Goal: Answer question/provide support

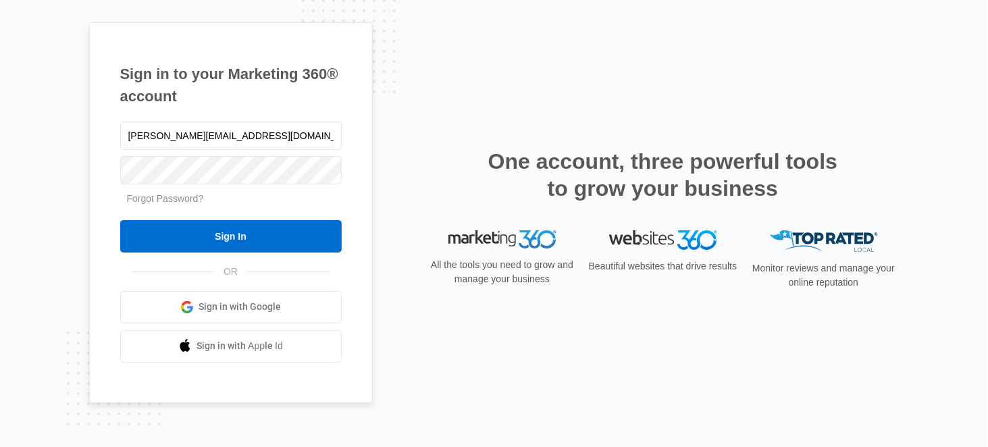
type input "[PERSON_NAME][EMAIL_ADDRESS][DOMAIN_NAME]"
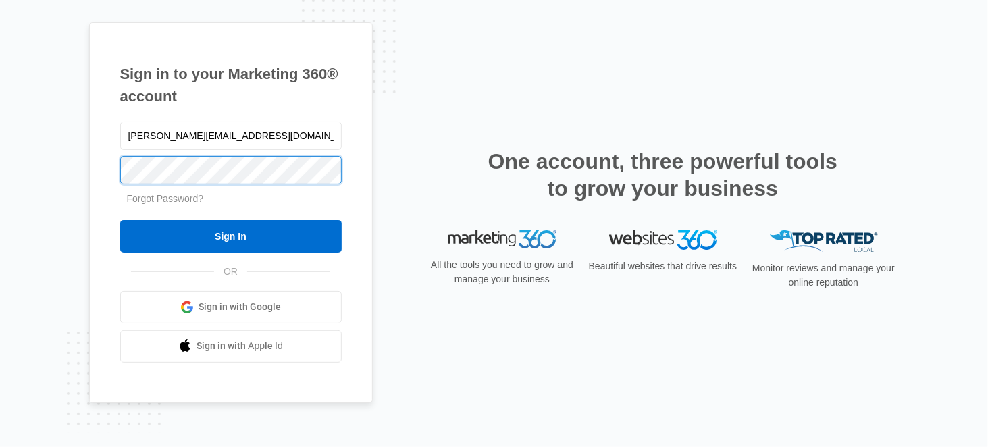
click at [120, 220] on input "Sign In" at bounding box center [231, 236] width 222 height 32
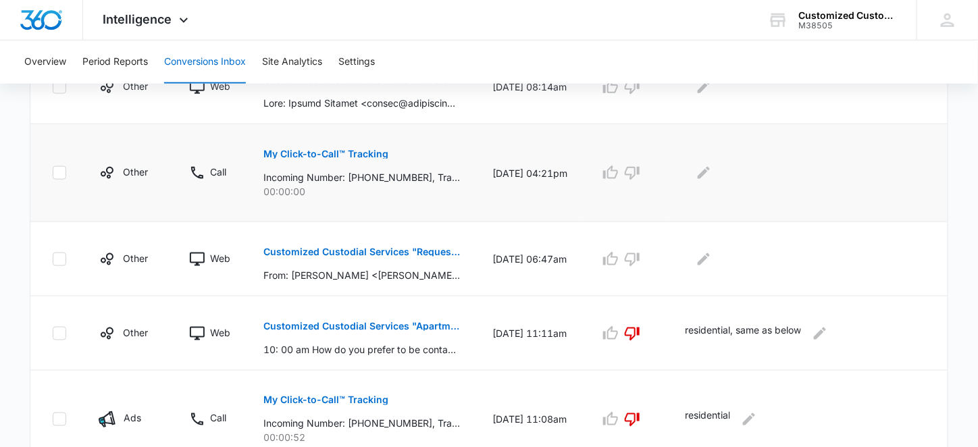
scroll to position [473, 0]
click at [380, 248] on p "Customized Custodial Services "Requesting Quote for Fleet Janitorial Services a…" at bounding box center [361, 252] width 197 height 9
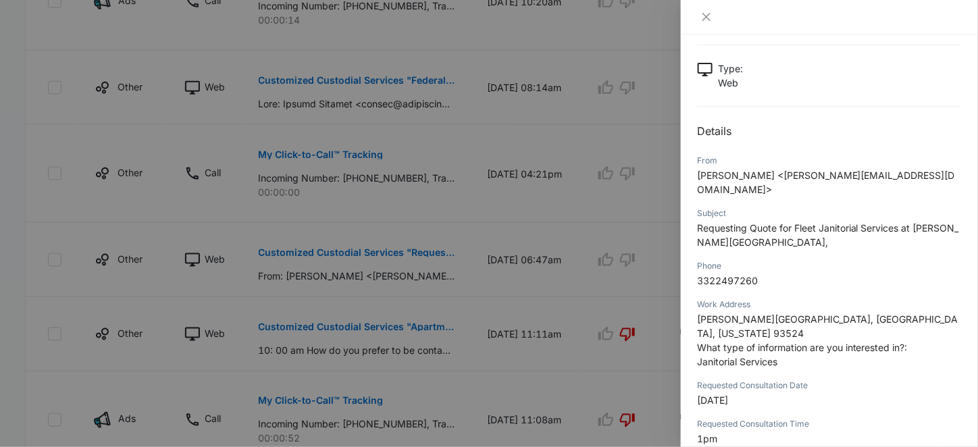
scroll to position [101, 0]
click at [713, 18] on button "Close" at bounding box center [706, 17] width 19 height 12
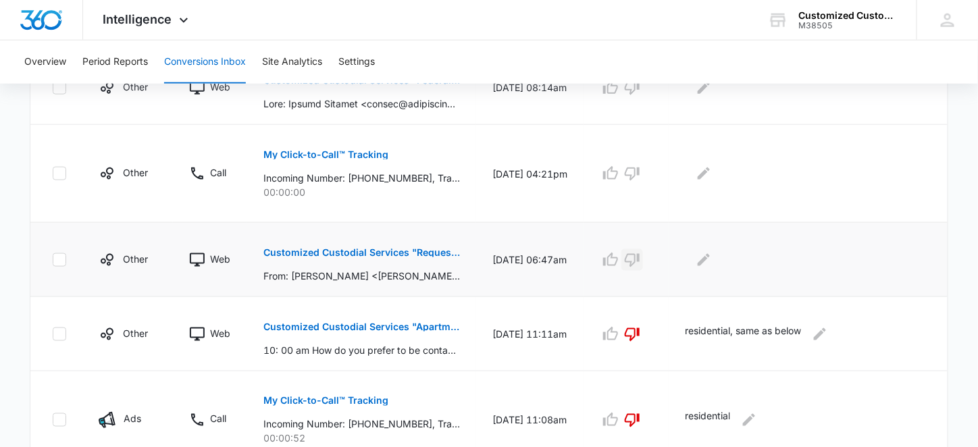
click at [640, 260] on icon "button" at bounding box center [632, 261] width 15 height 14
click at [705, 259] on icon "Edit Comments" at bounding box center [704, 259] width 12 height 12
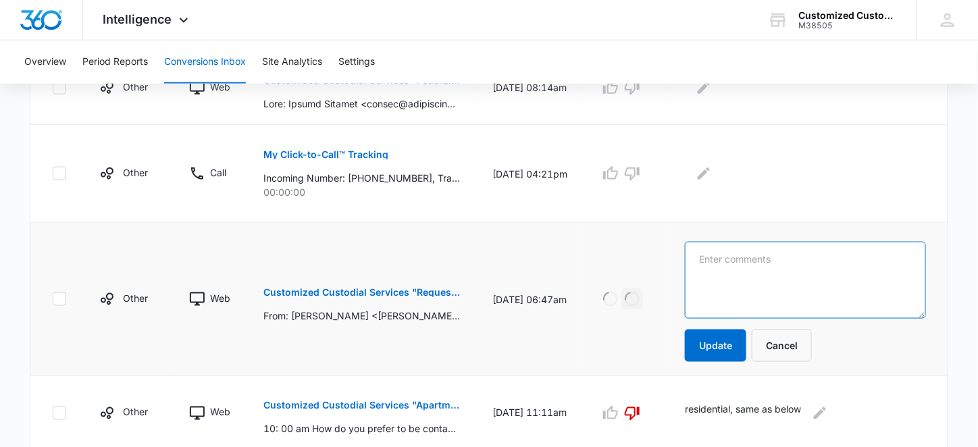
click at [708, 255] on textarea at bounding box center [805, 280] width 241 height 77
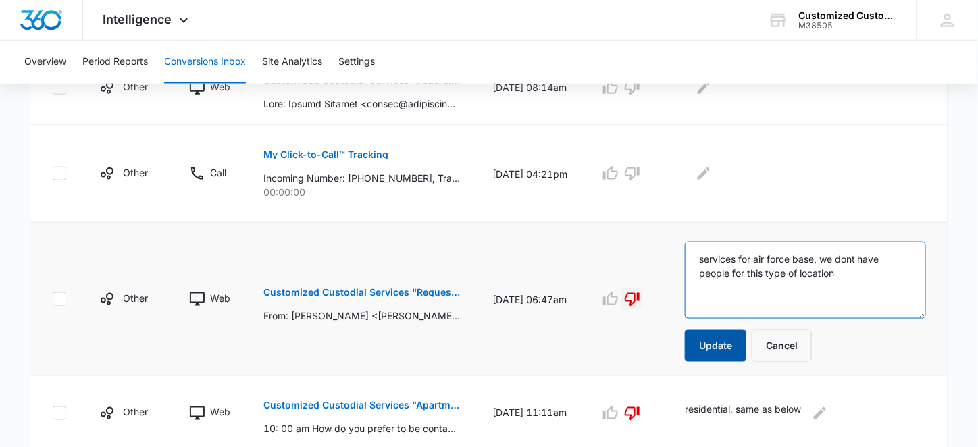
type textarea "services for air force base, we dont have people for this type of location"
click at [702, 340] on button "Update" at bounding box center [715, 346] width 61 height 32
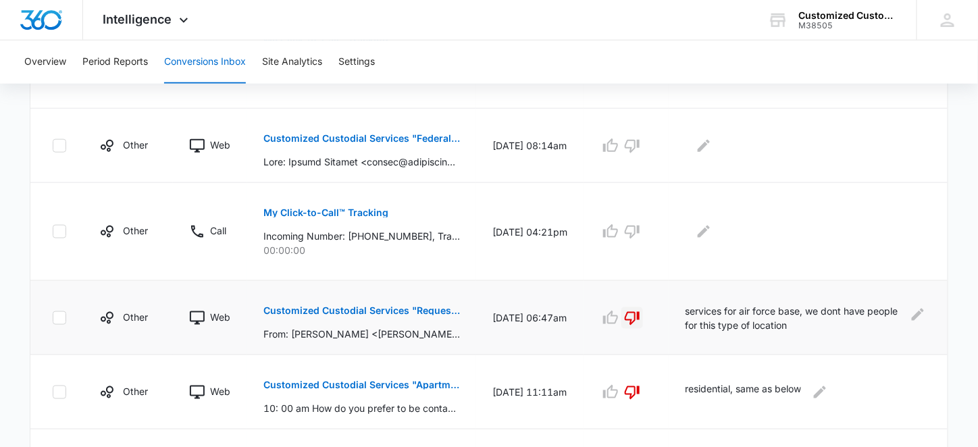
scroll to position [371, 0]
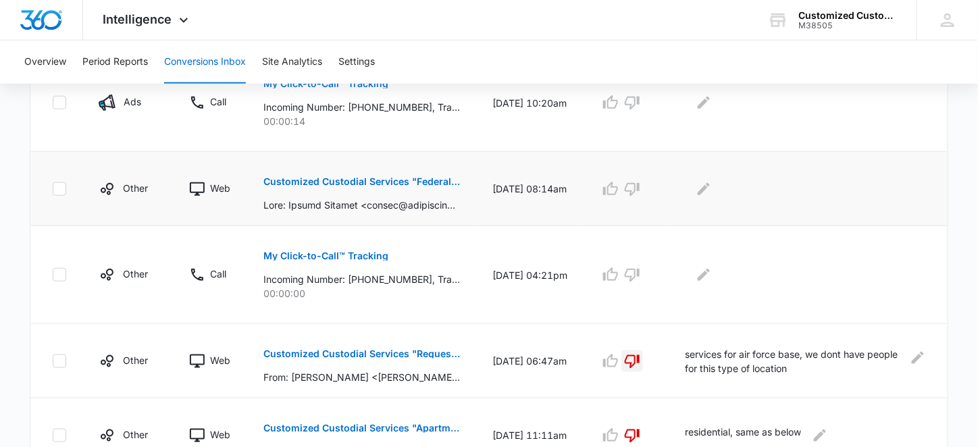
click at [382, 178] on p "Customized Custodial Services "Federal Partnership Opportunity"" at bounding box center [361, 181] width 197 height 9
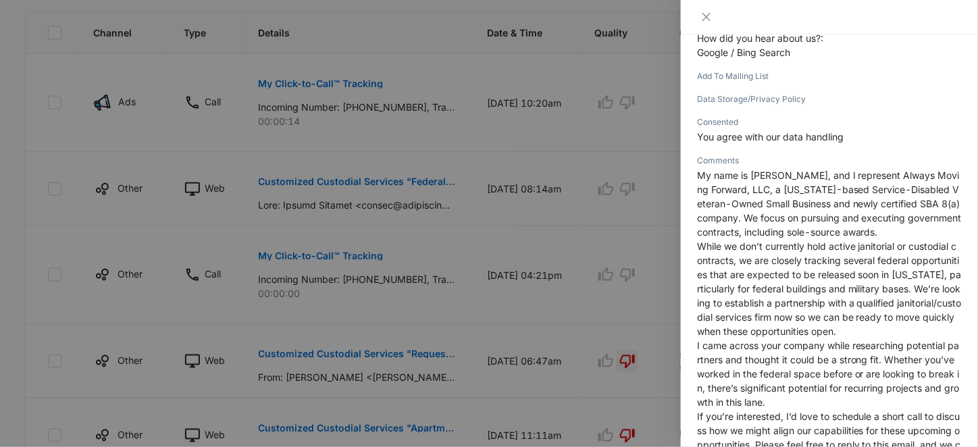
scroll to position [490, 0]
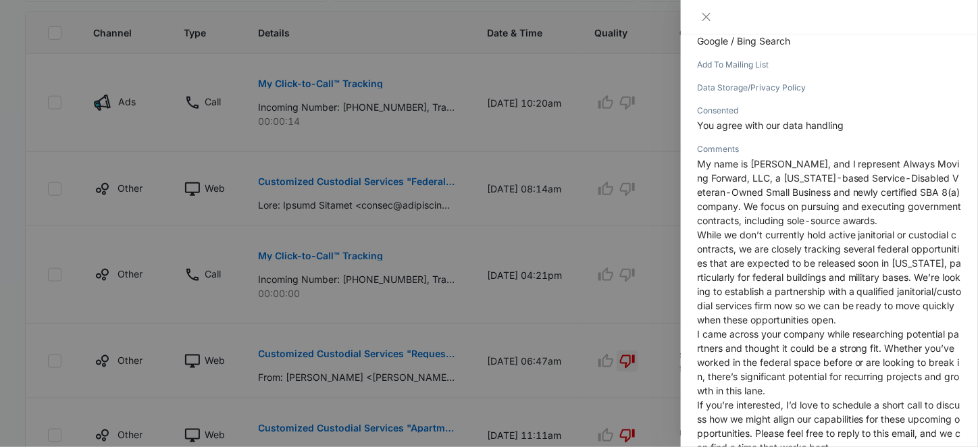
click at [649, 150] on div at bounding box center [489, 223] width 978 height 447
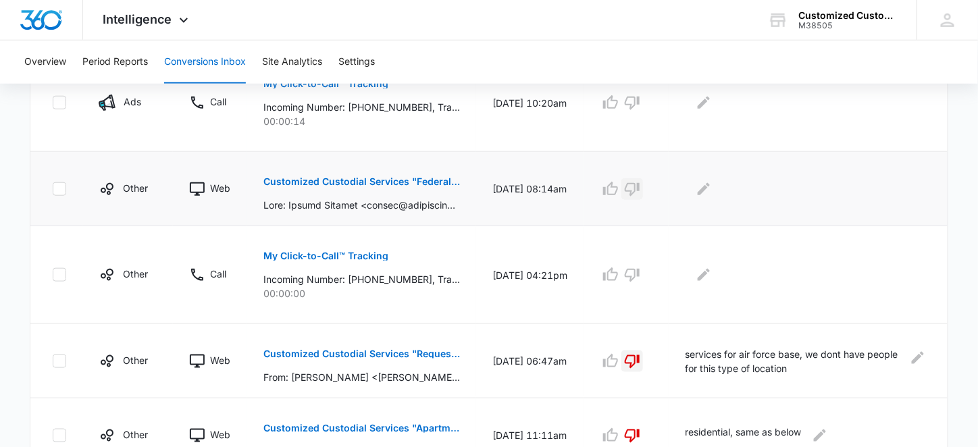
click at [639, 184] on icon "button" at bounding box center [632, 189] width 16 height 16
click at [708, 184] on icon "Edit Comments" at bounding box center [704, 188] width 12 height 12
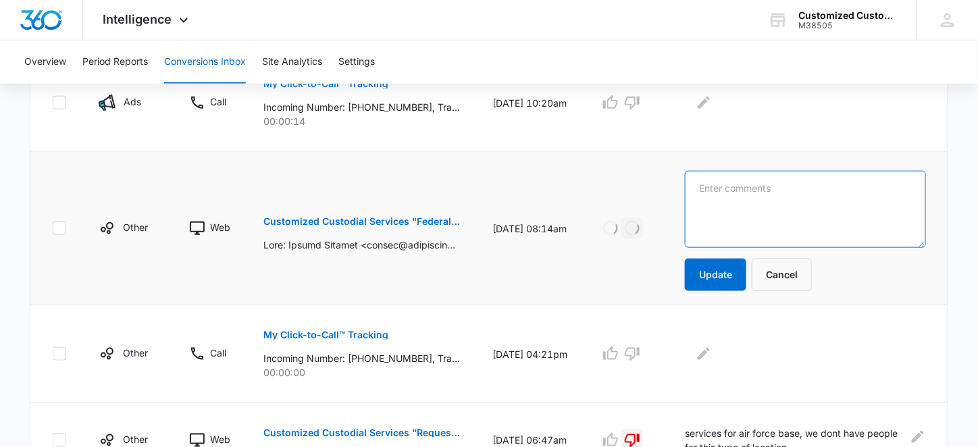
click at [710, 182] on textarea at bounding box center [805, 209] width 241 height 77
type textarea "spam"
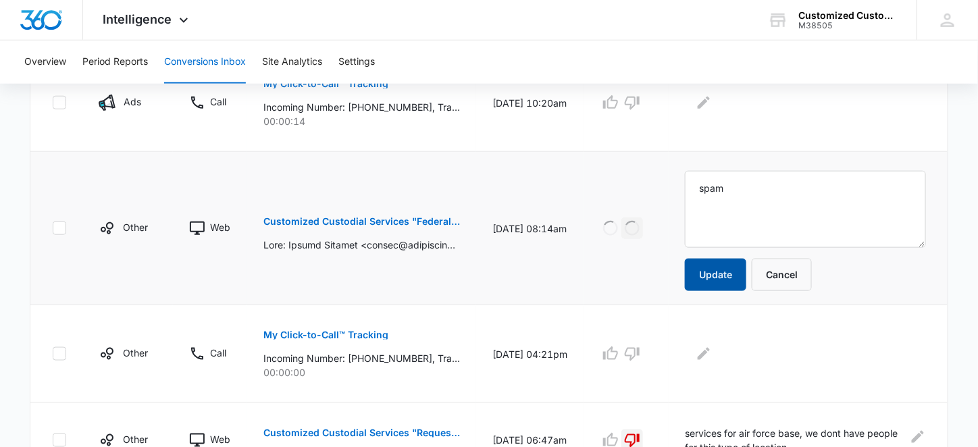
click at [698, 265] on button "Update" at bounding box center [715, 275] width 61 height 32
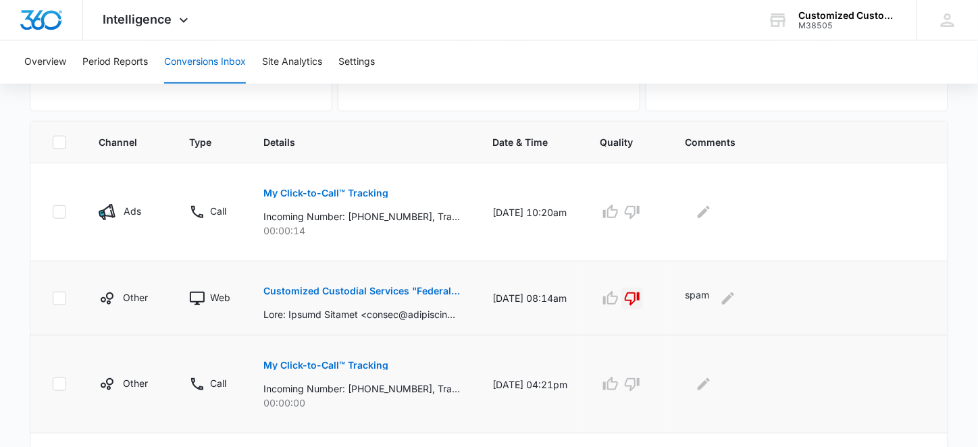
scroll to position [253, 0]
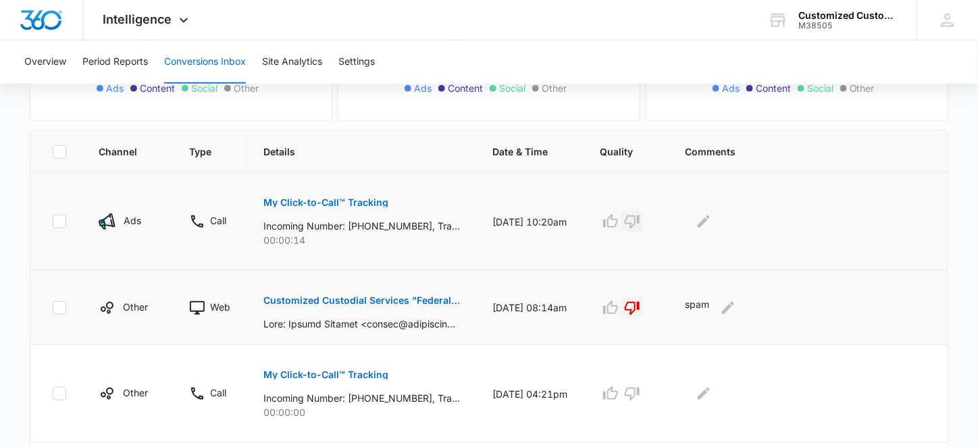
click at [636, 224] on icon "button" at bounding box center [632, 222] width 15 height 14
click at [710, 213] on icon "Edit Comments" at bounding box center [704, 221] width 16 height 16
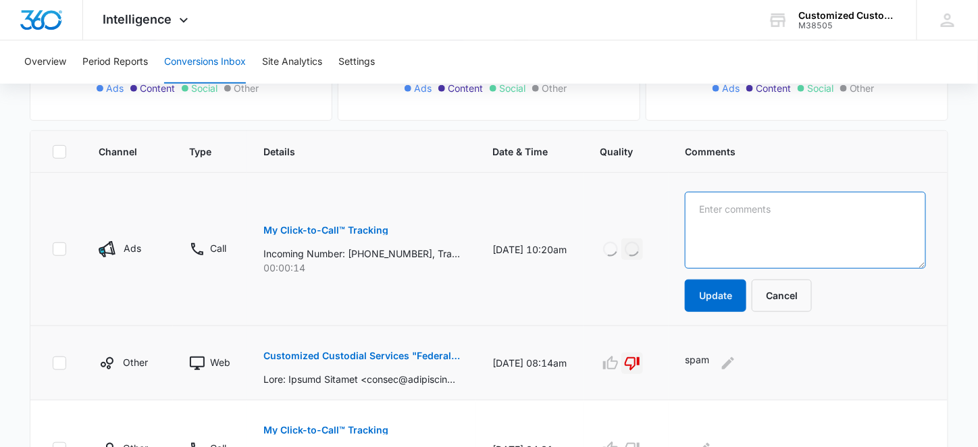
click at [710, 215] on textarea at bounding box center [805, 230] width 241 height 77
type textarea "wrong number"
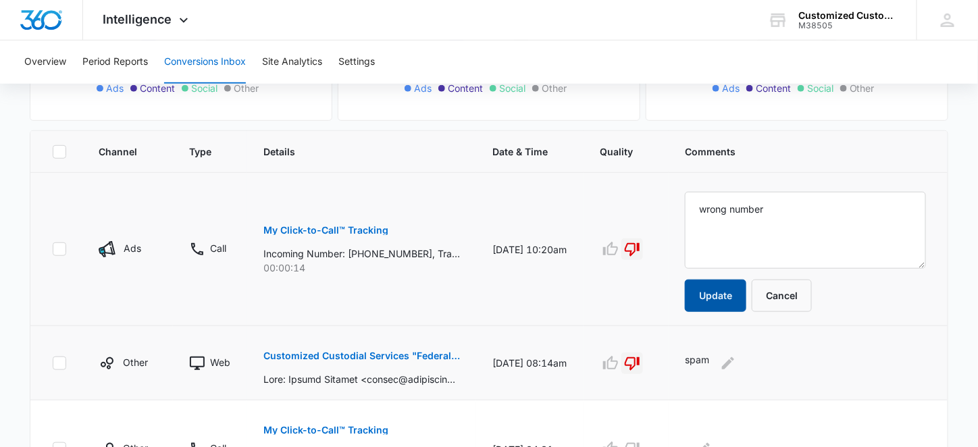
click at [723, 292] on button "Update" at bounding box center [715, 296] width 61 height 32
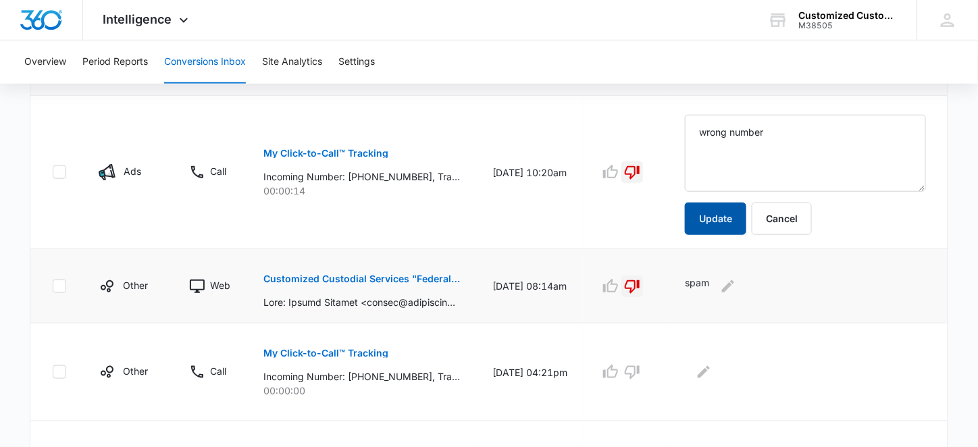
scroll to position [355, 0]
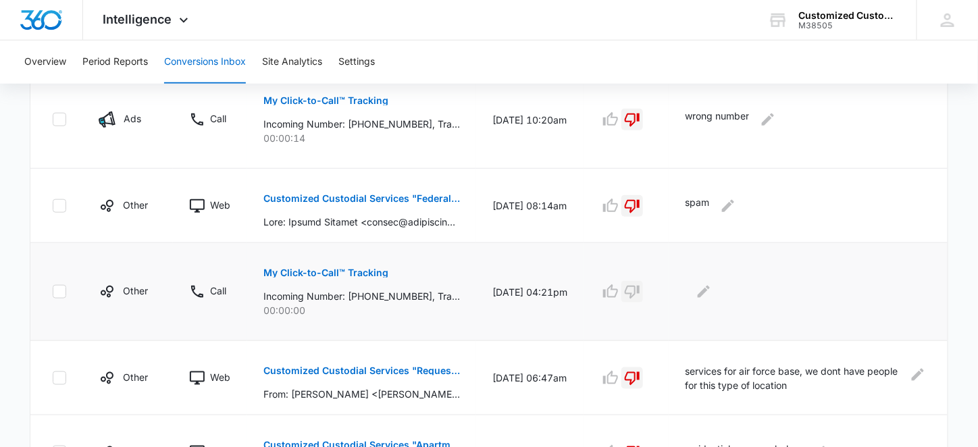
click at [635, 286] on icon "button" at bounding box center [632, 292] width 16 height 16
click at [706, 286] on icon "Edit Comments" at bounding box center [704, 292] width 16 height 16
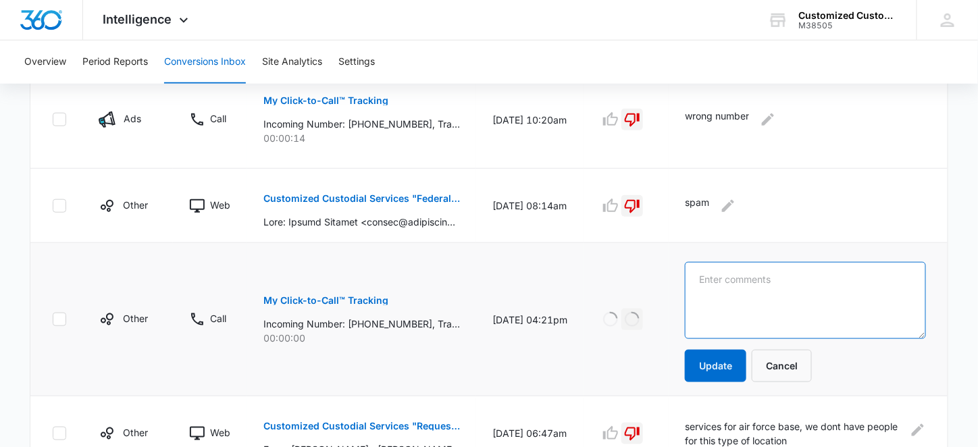
click at [708, 283] on textarea at bounding box center [805, 300] width 241 height 77
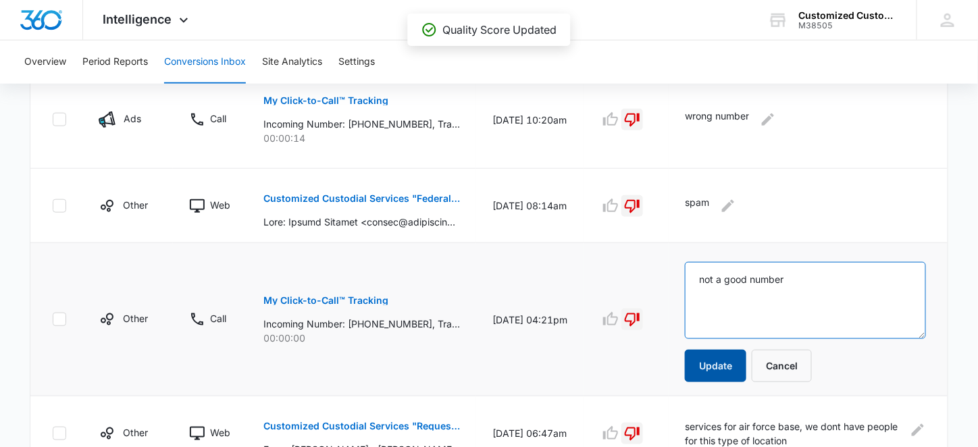
type textarea "not a good number"
click at [732, 355] on button "Update" at bounding box center [715, 366] width 61 height 32
